Goal: Information Seeking & Learning: Learn about a topic

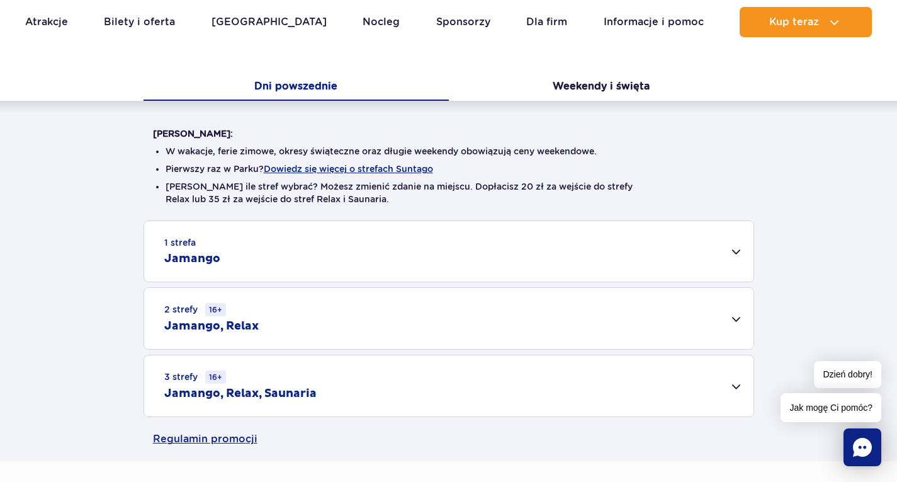
click at [435, 316] on div "2 strefy 16+ Jamango, Relax" at bounding box center [449, 318] width 610 height 61
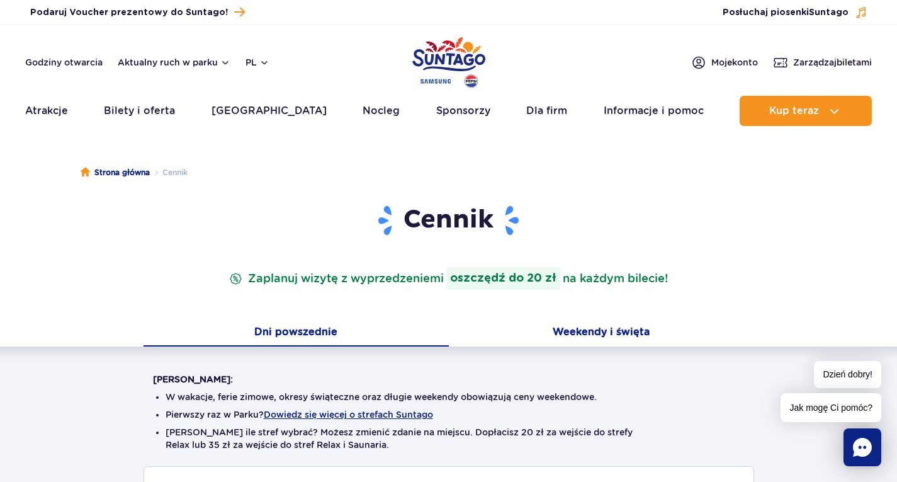
click at [598, 331] on button "Weekendy i święta" at bounding box center [601, 333] width 305 height 26
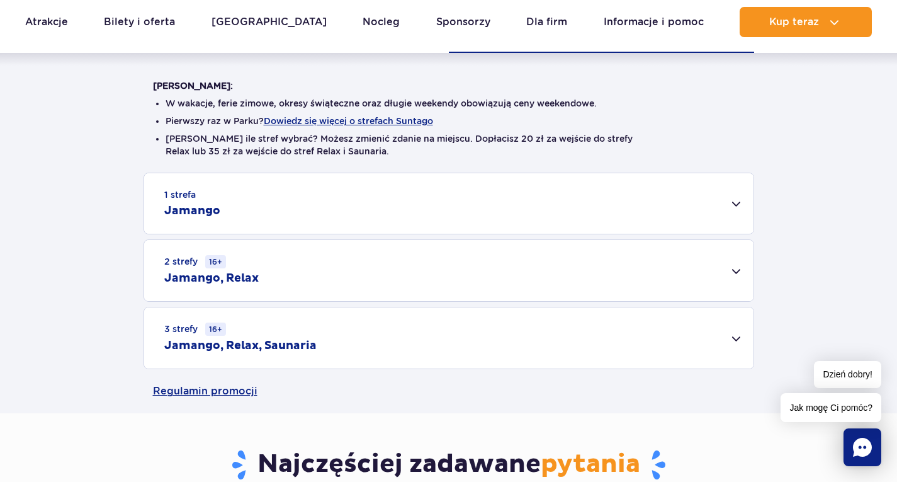
scroll to position [275, 0]
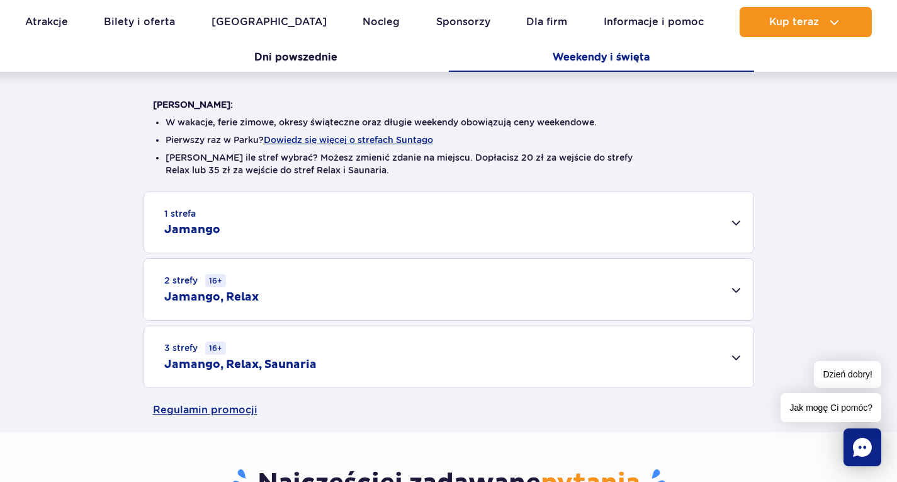
click at [322, 288] on div "2 strefy 16+ Jamango, Relax" at bounding box center [449, 289] width 610 height 61
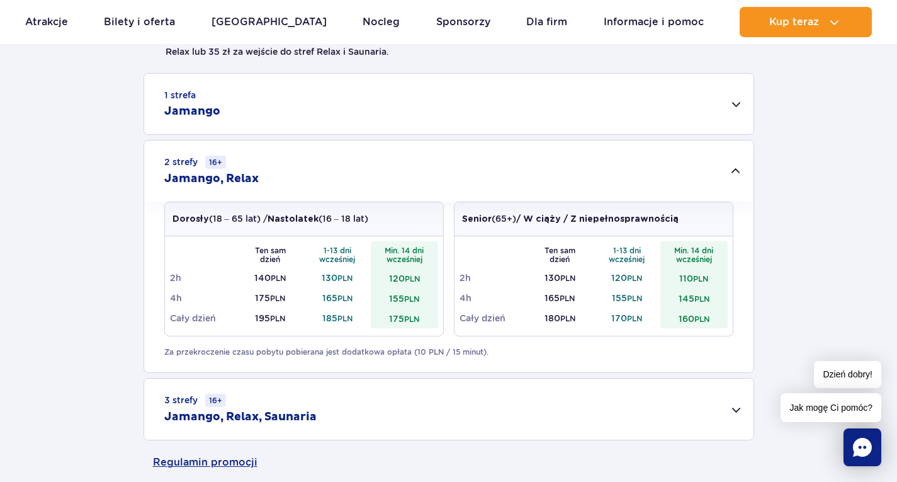
scroll to position [400, 0]
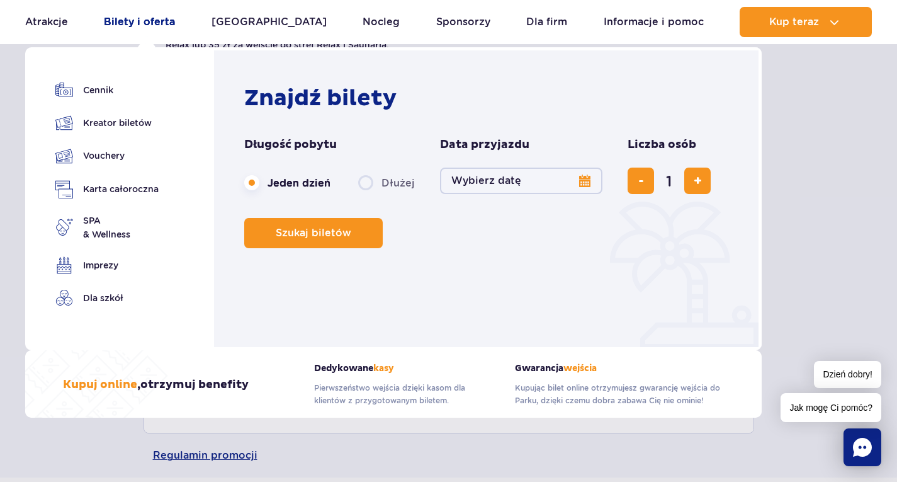
click at [132, 20] on link "Bilety i oferta" at bounding box center [139, 22] width 71 height 30
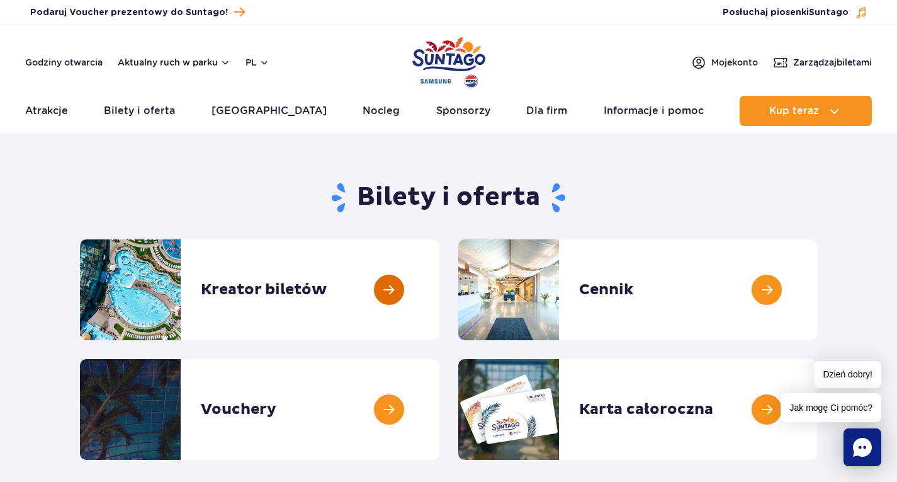
click at [440, 306] on link at bounding box center [440, 289] width 0 height 101
click at [262, 108] on link "[GEOGRAPHIC_DATA]" at bounding box center [269, 111] width 115 height 30
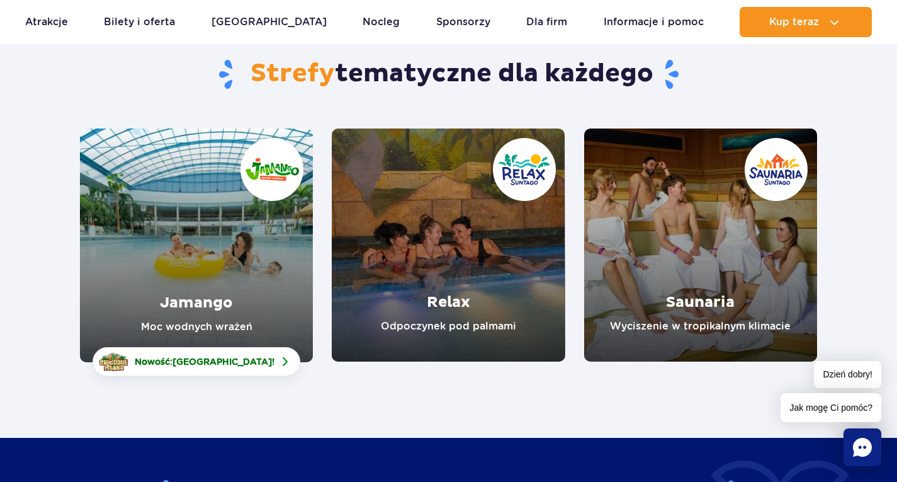
scroll to position [111, 0]
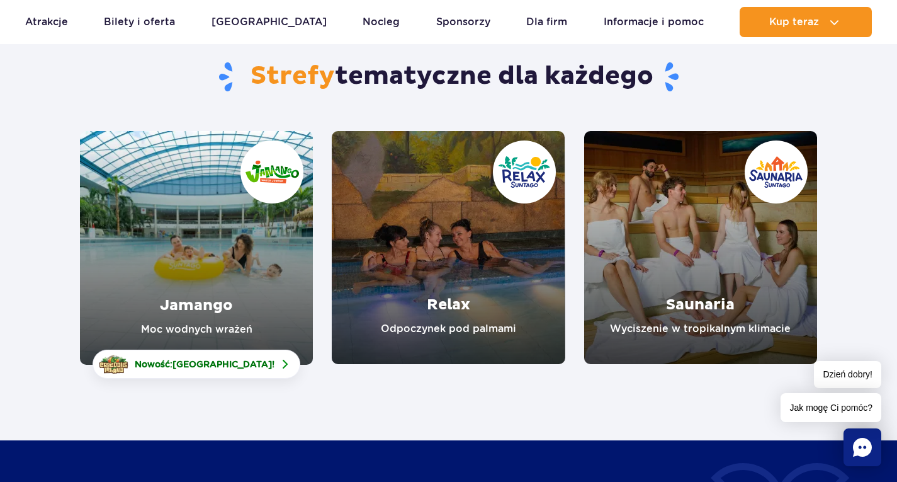
click at [230, 264] on link "Jamango" at bounding box center [196, 248] width 233 height 234
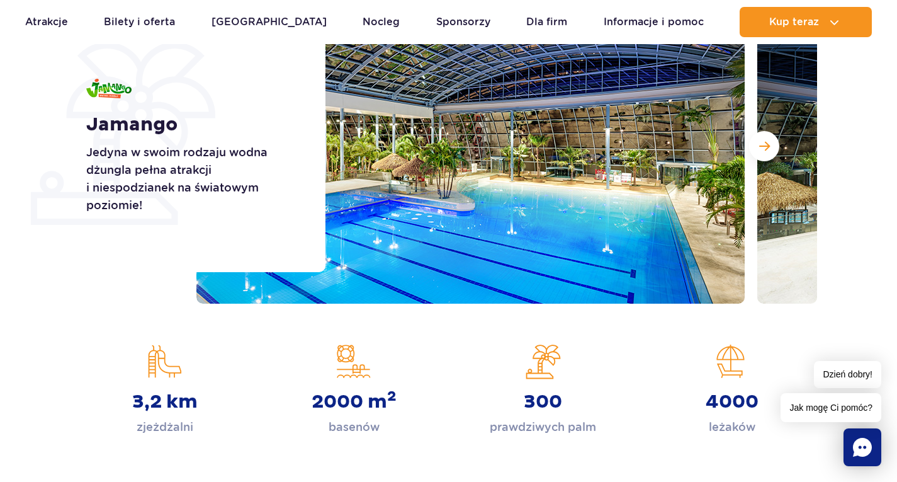
scroll to position [224, 0]
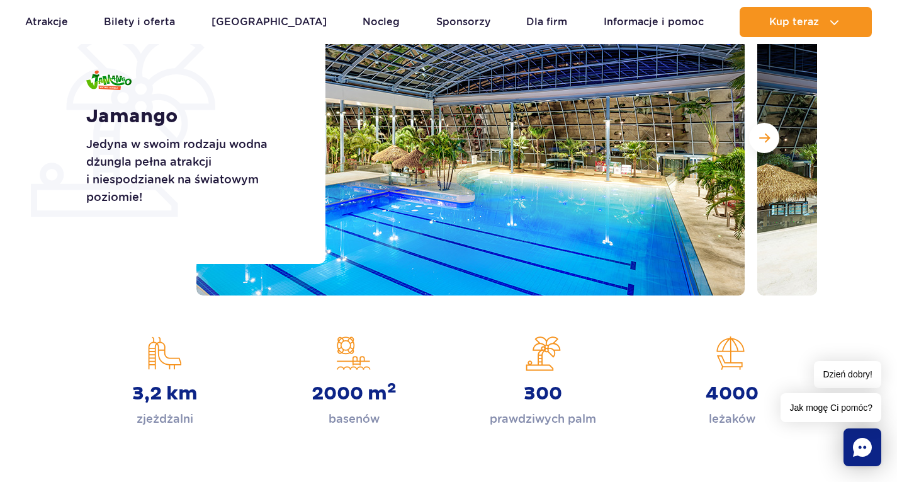
click at [869, 228] on section "Jamango Jedyna w swoim rodzaju wodna dżungla pełna atrakcji i niespodzianek na …" at bounding box center [448, 137] width 897 height 315
click at [761, 148] on button "Następny slajd" at bounding box center [764, 138] width 30 height 30
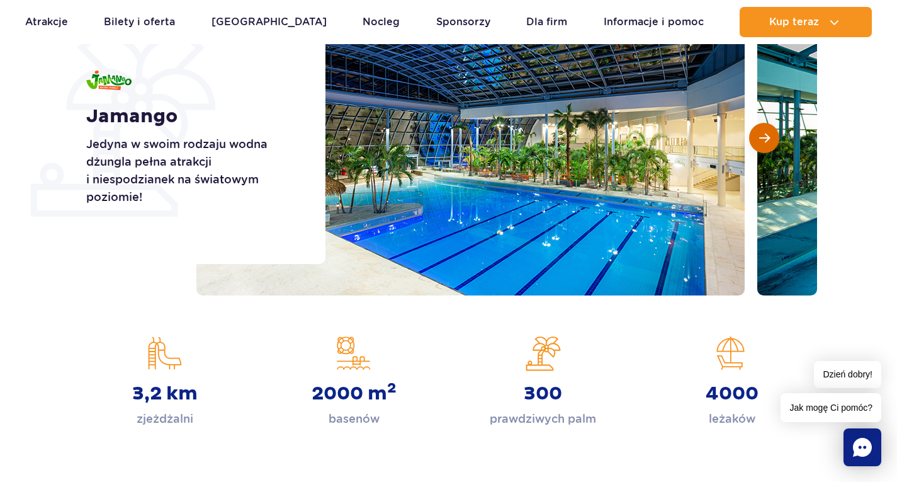
click at [760, 140] on span "Następny slajd" at bounding box center [764, 137] width 11 height 11
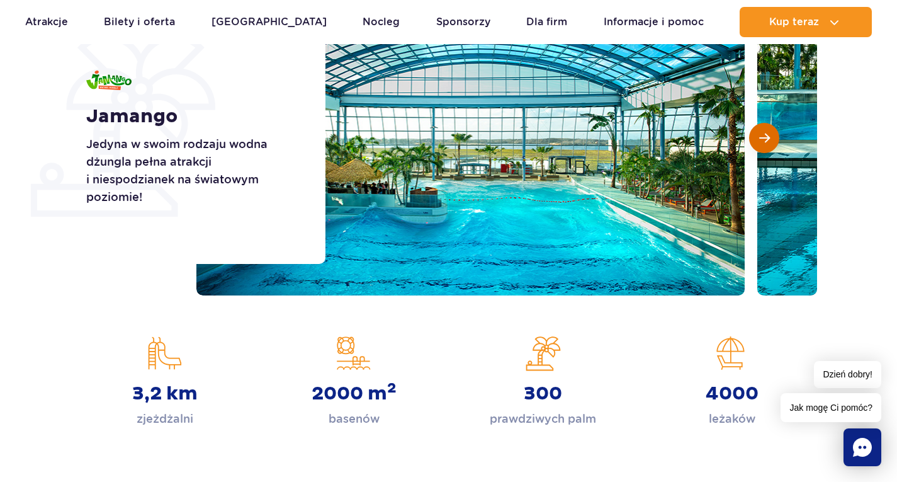
click at [760, 140] on span "Następny slajd" at bounding box center [764, 137] width 11 height 11
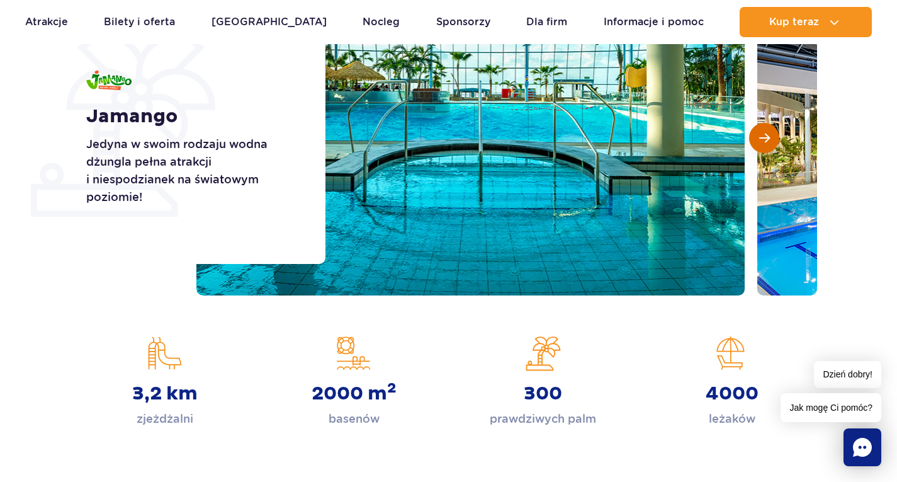
drag, startPoint x: 760, startPoint y: 140, endPoint x: 769, endPoint y: 128, distance: 14.9
click at [769, 128] on button "Następny slajd" at bounding box center [764, 138] width 30 height 30
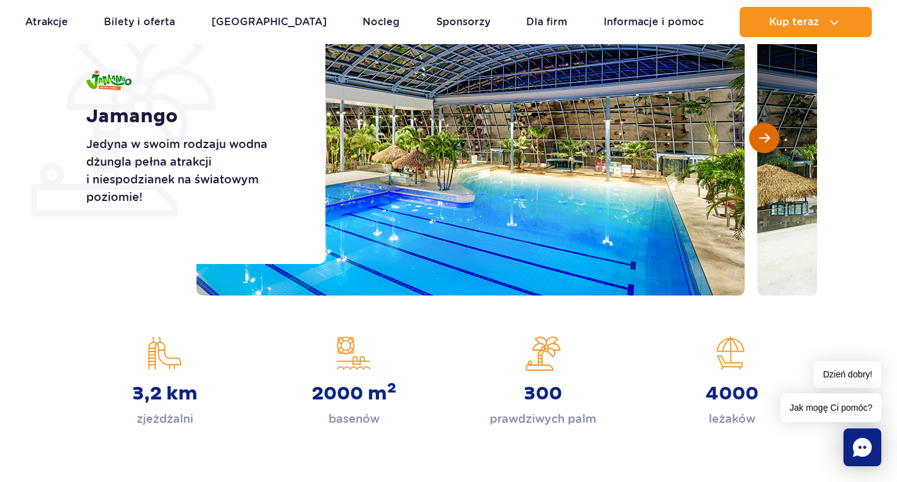
click at [766, 130] on button "Następny slajd" at bounding box center [764, 138] width 30 height 30
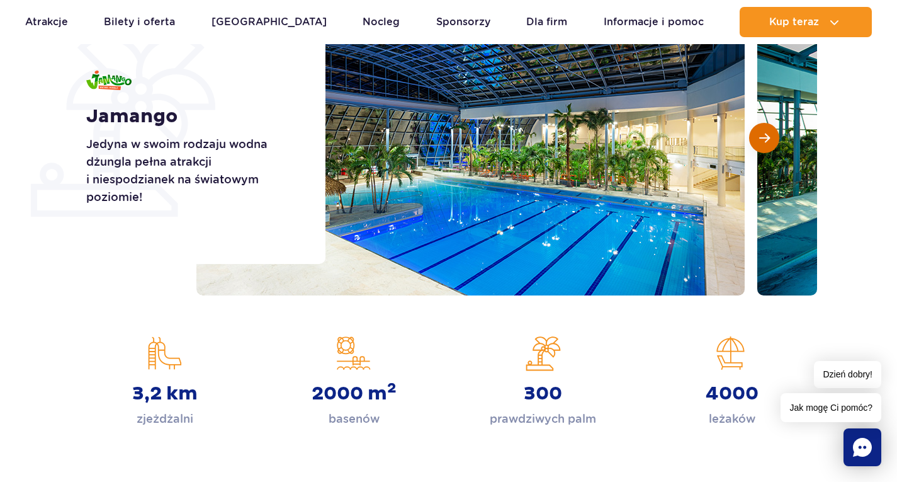
click at [766, 130] on button "Następny slajd" at bounding box center [764, 138] width 30 height 30
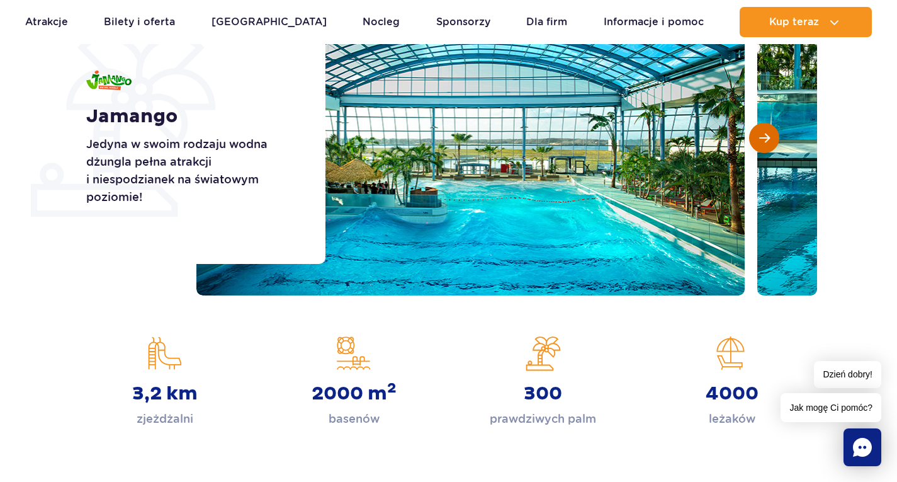
click at [766, 130] on button "Następny slajd" at bounding box center [764, 138] width 30 height 30
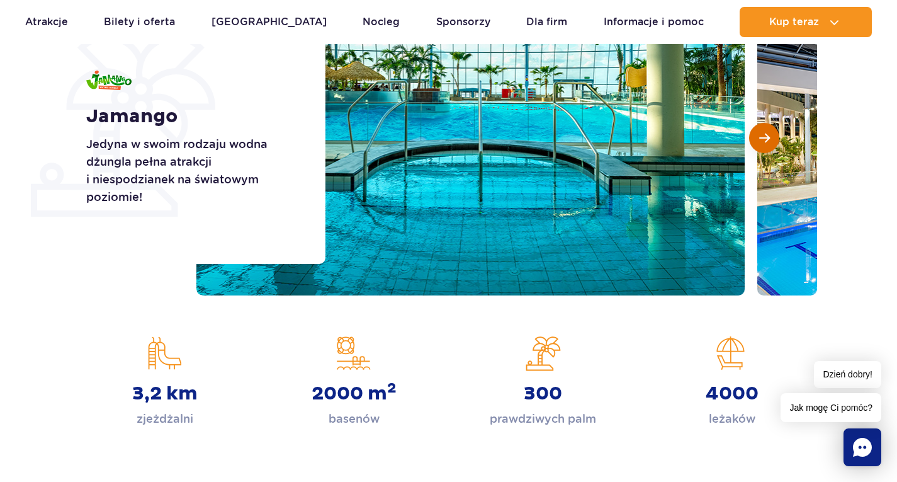
click at [766, 131] on button "Następny slajd" at bounding box center [764, 138] width 30 height 30
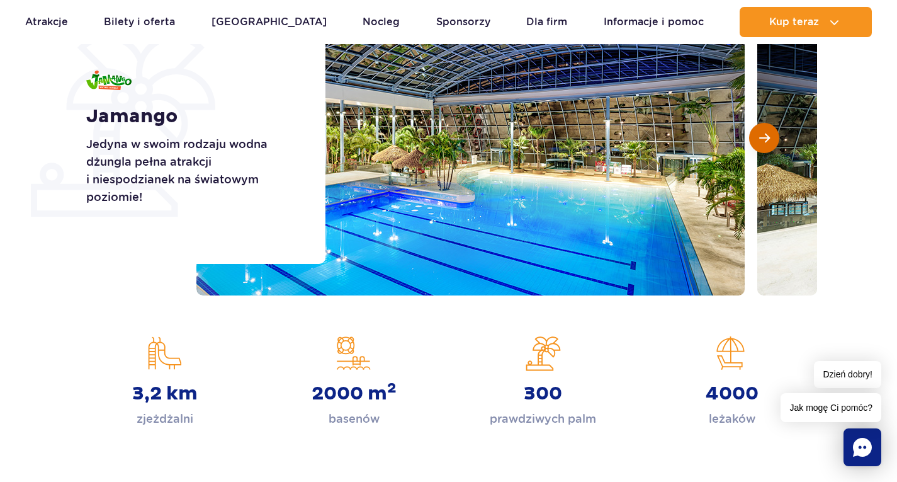
click at [766, 131] on button "Następny slajd" at bounding box center [764, 138] width 30 height 30
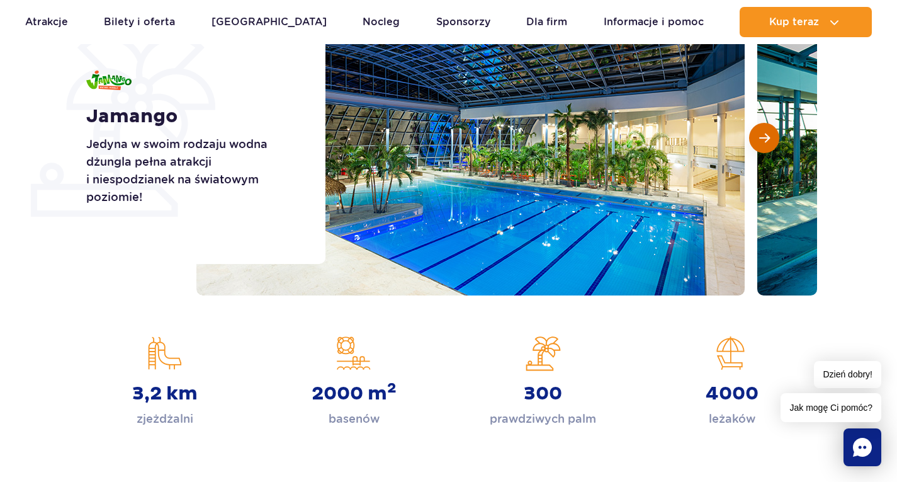
click at [766, 131] on button "Następny slajd" at bounding box center [764, 138] width 30 height 30
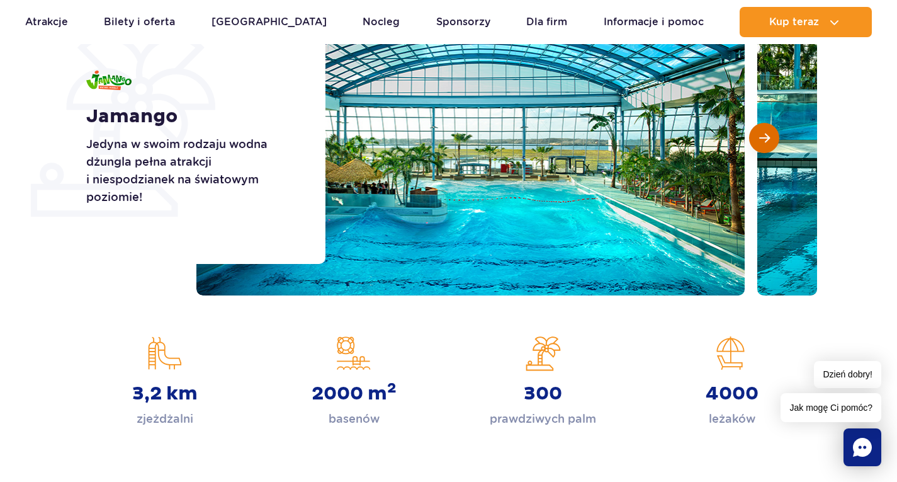
click at [766, 131] on button "Następny slajd" at bounding box center [764, 138] width 30 height 30
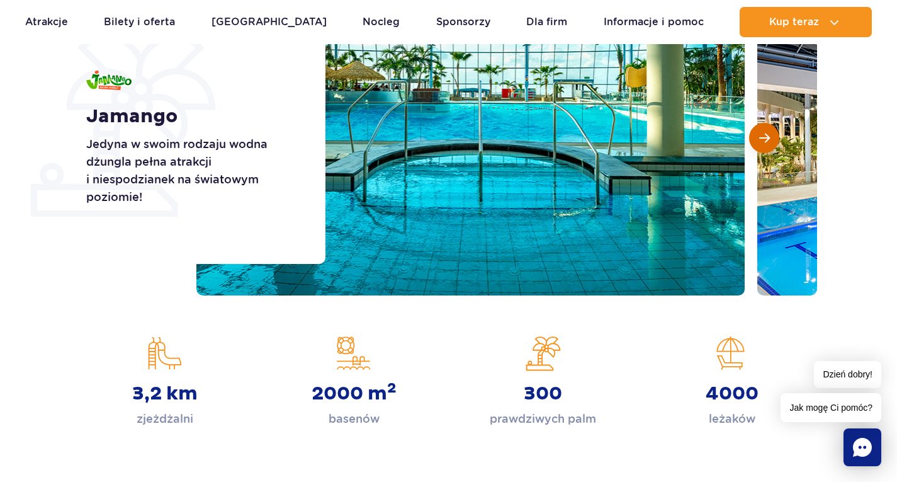
click at [766, 131] on button "Następny slajd" at bounding box center [764, 138] width 30 height 30
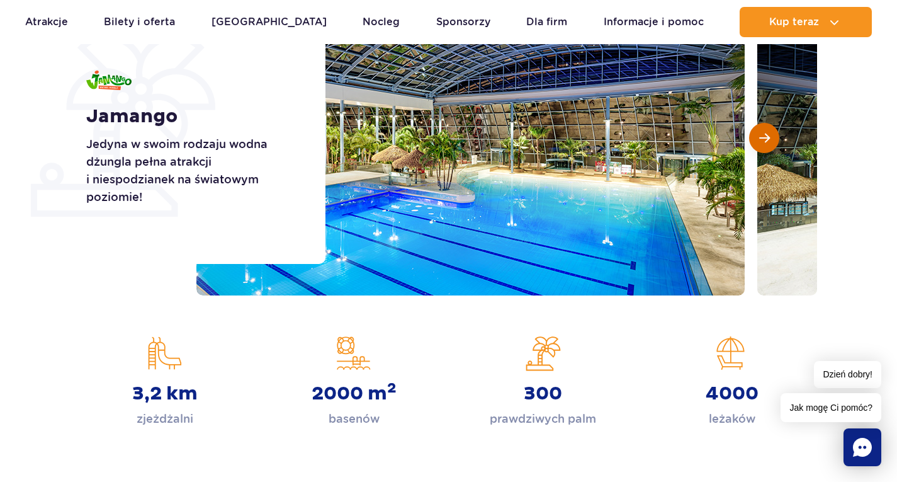
click at [766, 131] on button "Następny slajd" at bounding box center [764, 138] width 30 height 30
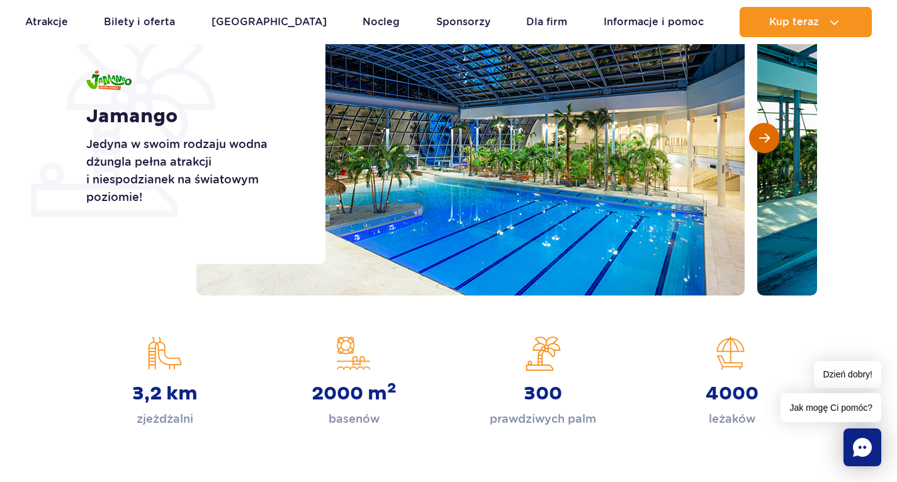
click at [766, 131] on button "Następny slajd" at bounding box center [764, 138] width 30 height 30
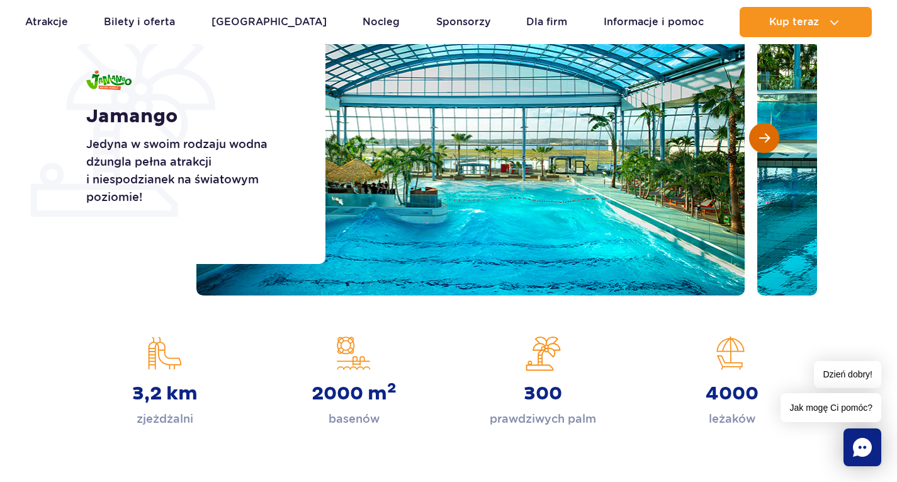
click at [766, 131] on button "Następny slajd" at bounding box center [764, 138] width 30 height 30
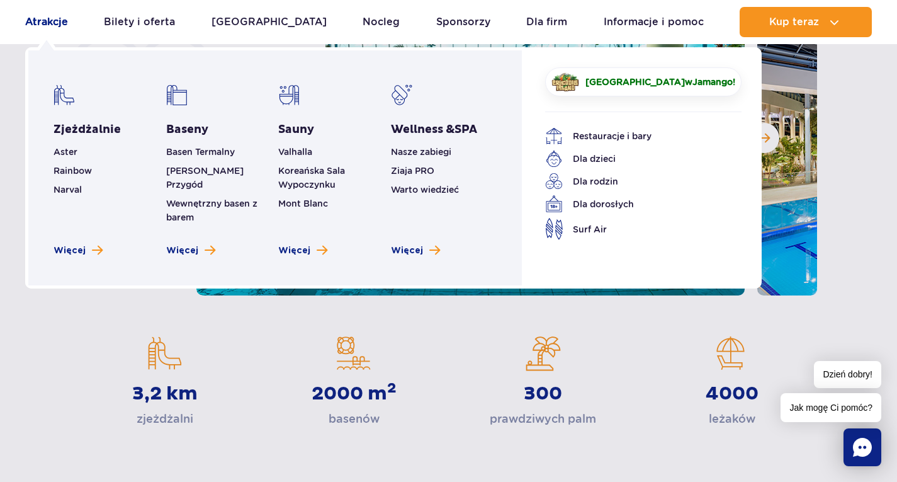
click at [55, 18] on link "Atrakcje" at bounding box center [46, 22] width 43 height 30
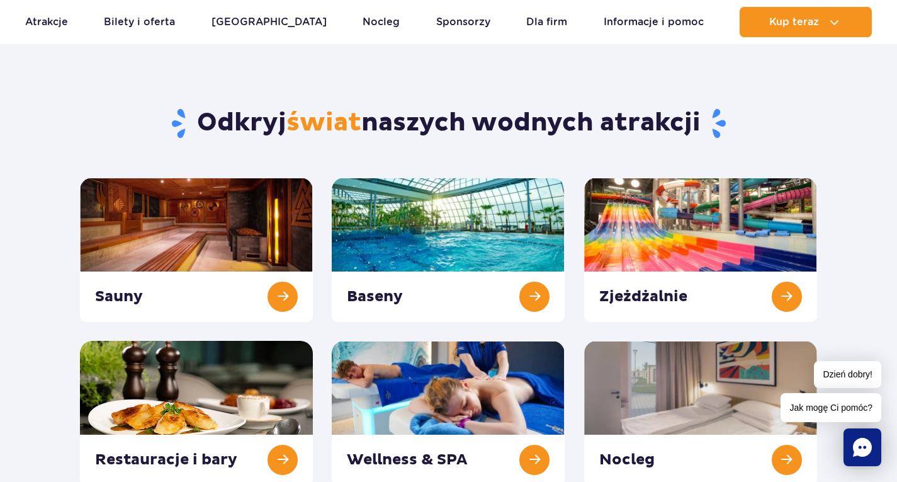
scroll to position [81, 0]
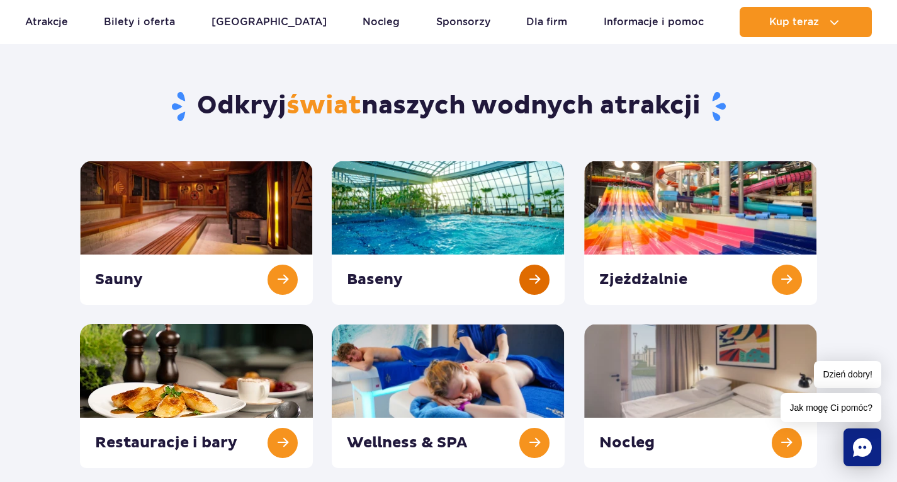
click at [457, 270] on link at bounding box center [448, 233] width 233 height 144
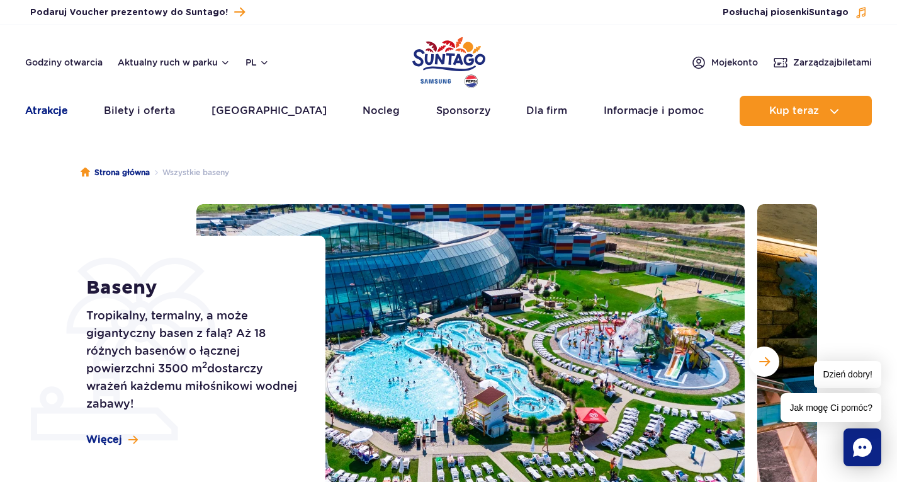
click at [57, 115] on link "Atrakcje" at bounding box center [46, 111] width 43 height 30
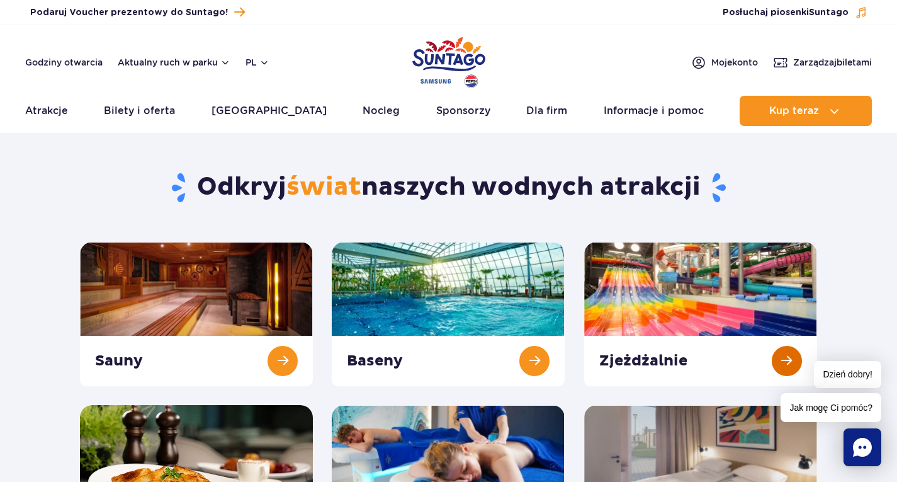
click at [737, 269] on link at bounding box center [700, 314] width 233 height 144
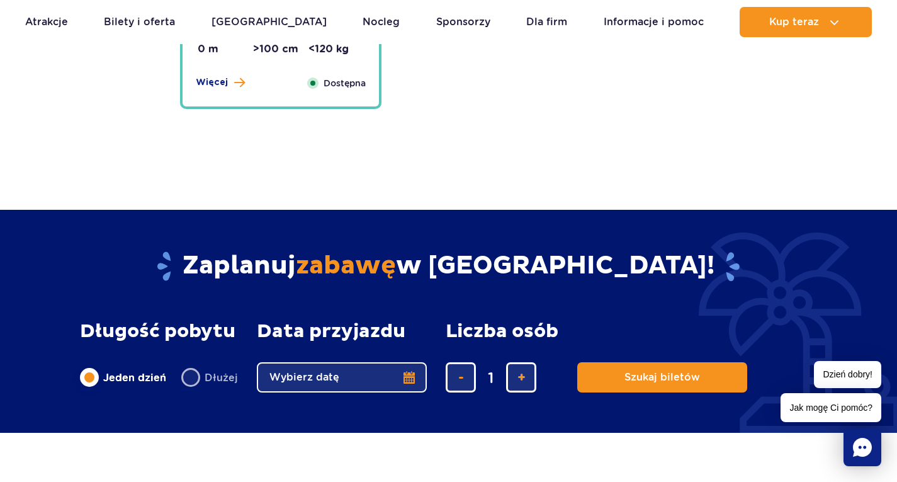
scroll to position [3434, 0]
